Goal: Information Seeking & Learning: Learn about a topic

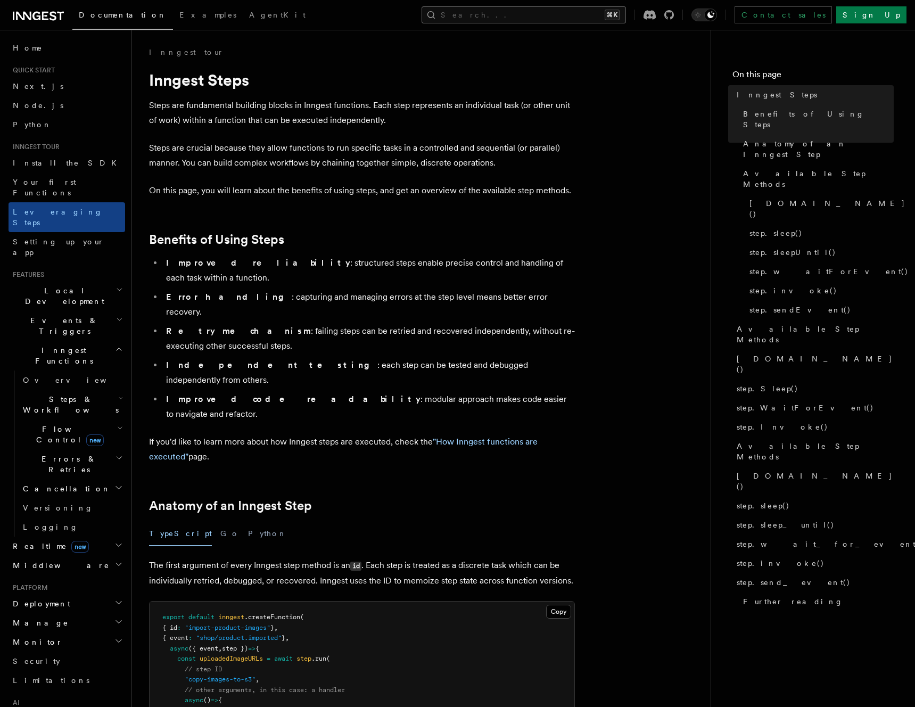
click at [620, 12] on button "Search... ⌘K" at bounding box center [523, 14] width 204 height 17
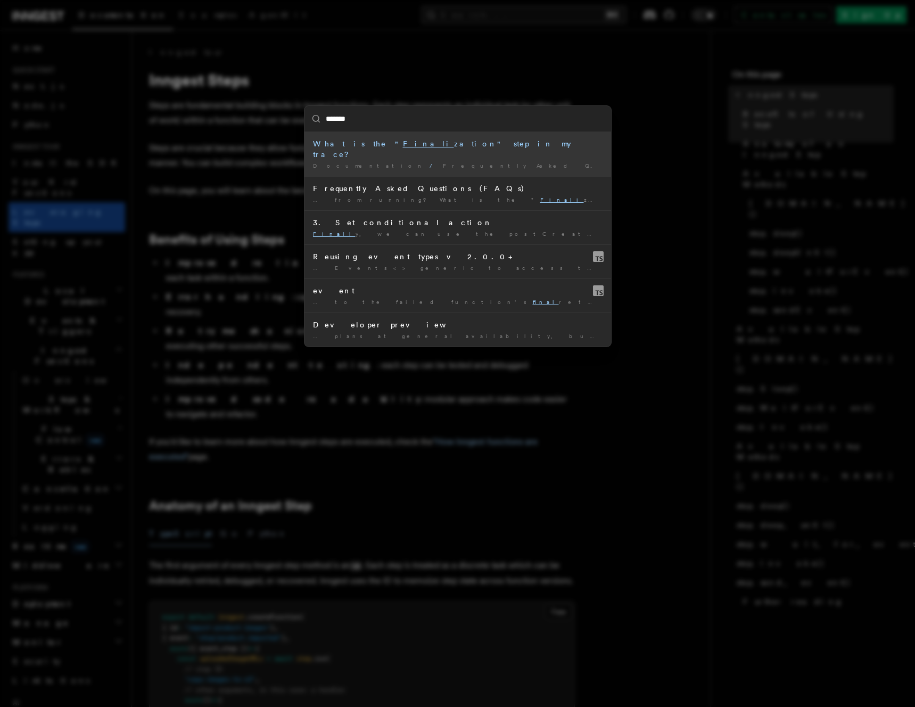
type input "********"
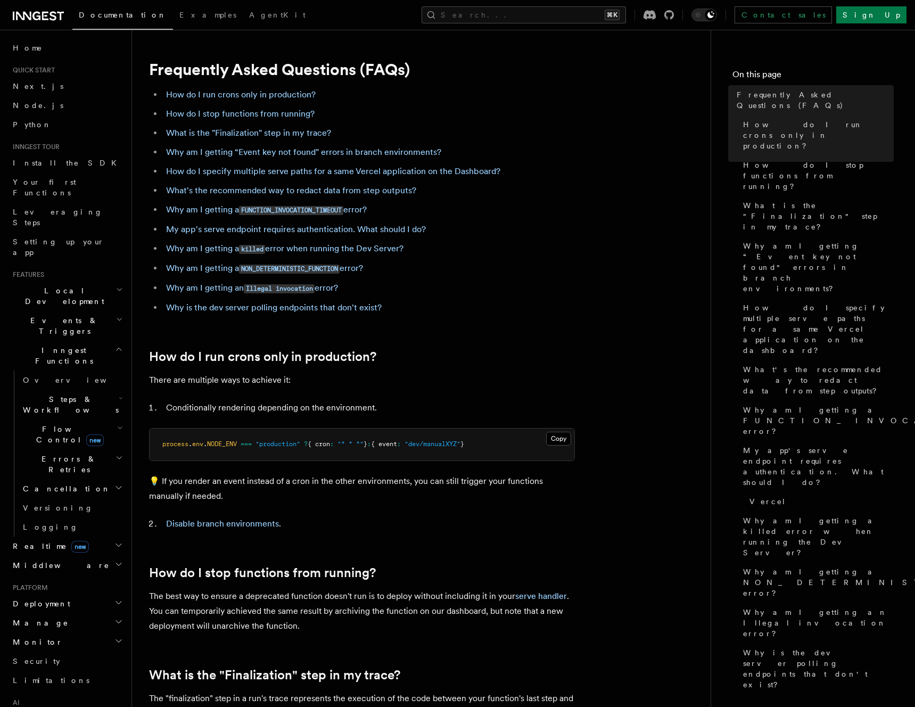
click at [510, 475] on p "💡 If you render an event instead of a cron in the other environments, you can s…" at bounding box center [362, 489] width 426 height 30
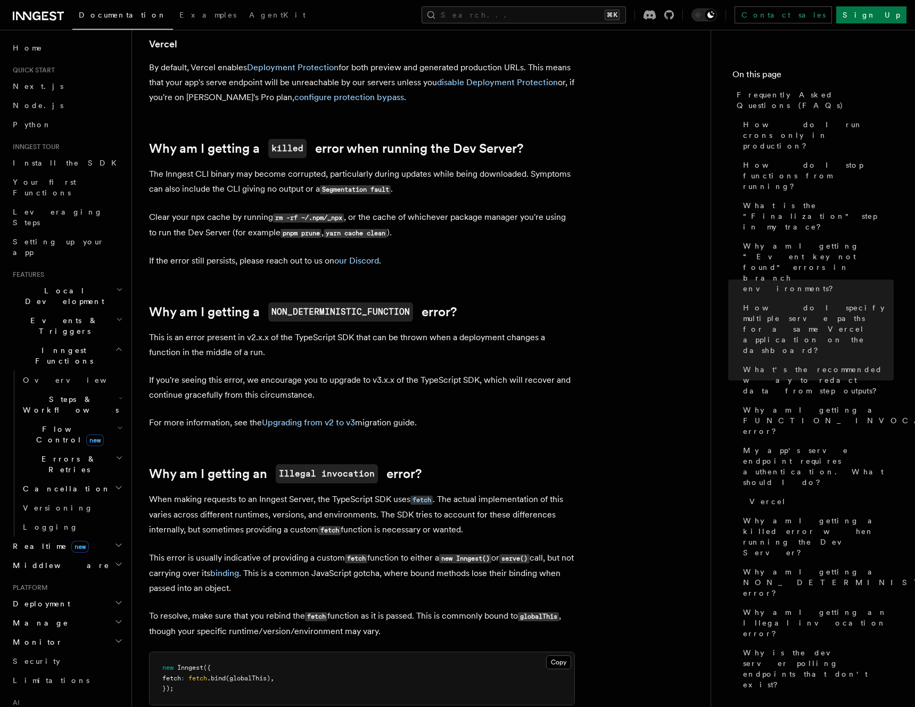
scroll to position [321, 0]
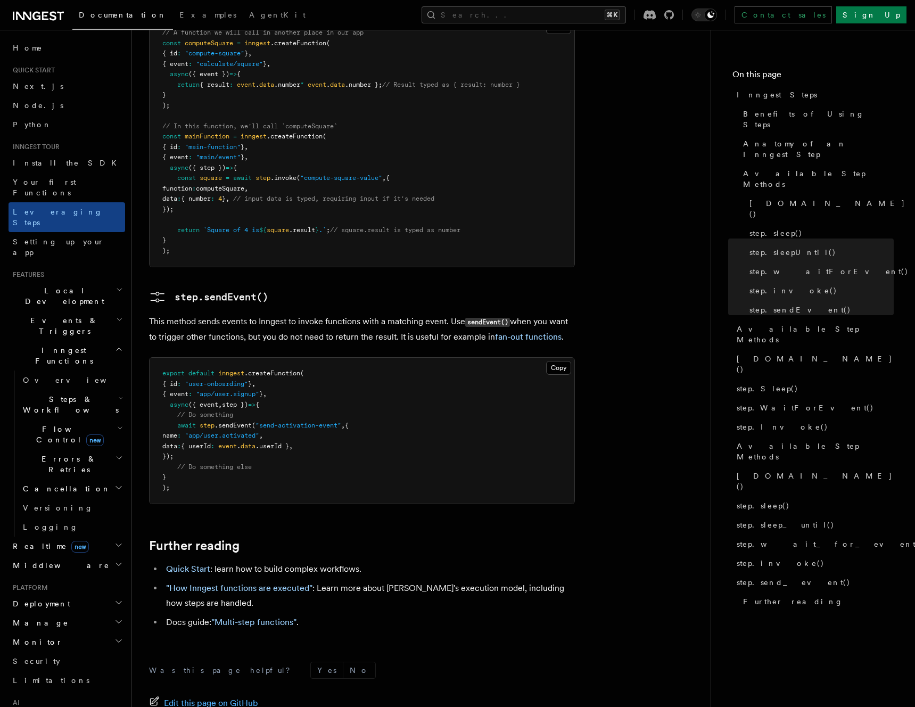
scroll to position [2057, 0]
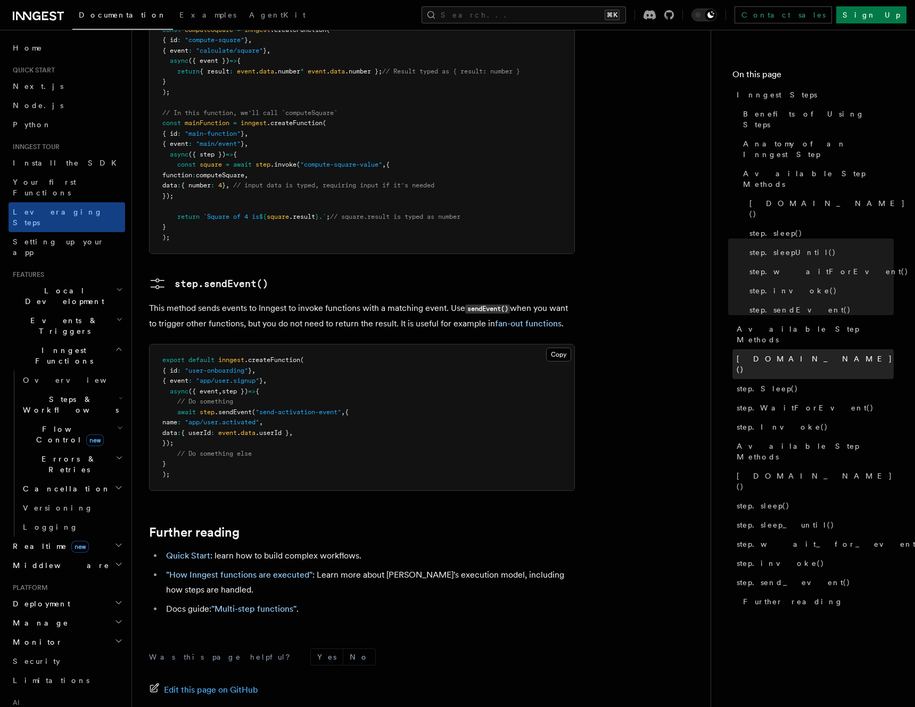
click at [758, 353] on span "[DOMAIN_NAME]()" at bounding box center [814, 363] width 157 height 21
click at [539, 344] on pre "export default inngest .createFunction ( { id : "user-onboarding" } , { event :…" at bounding box center [362, 417] width 425 height 146
click at [274, 569] on link ""How Inngest functions are executed"" at bounding box center [239, 574] width 146 height 10
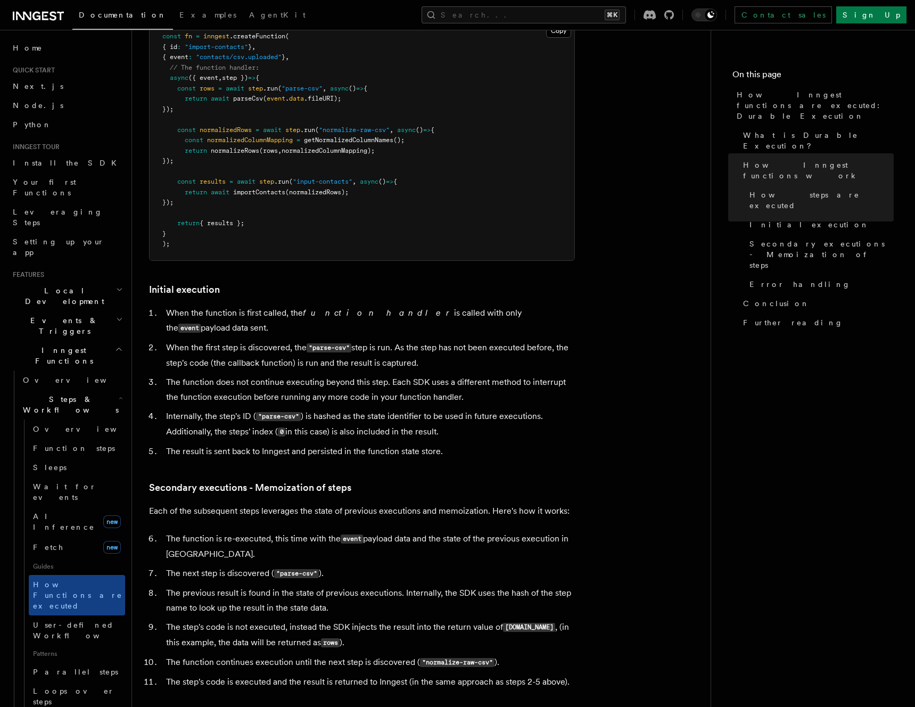
scroll to position [1083, 0]
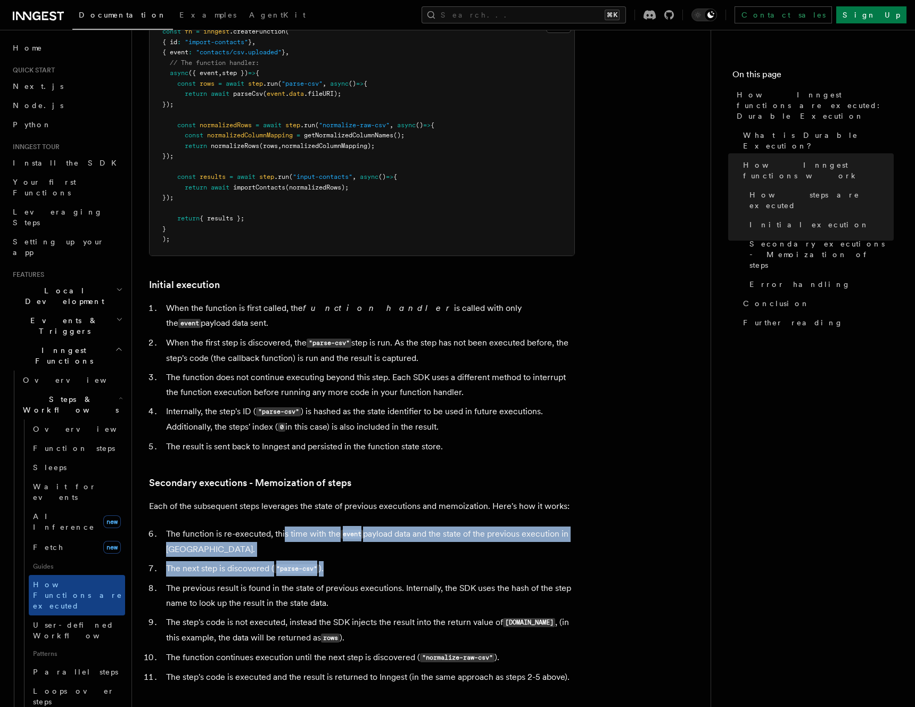
drag, startPoint x: 284, startPoint y: 492, endPoint x: 346, endPoint y: 520, distance: 68.1
click at [346, 526] on ol "The function is re-executed, this time with the event payload data and the stat…" at bounding box center [362, 605] width 426 height 158
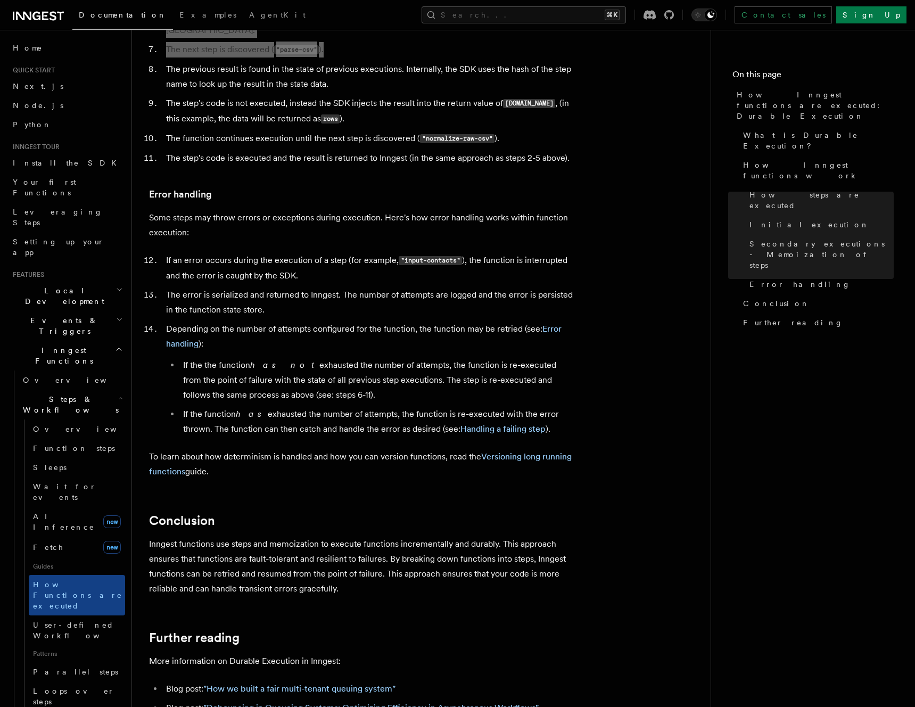
scroll to position [1605, 0]
